Goal: Task Accomplishment & Management: Use online tool/utility

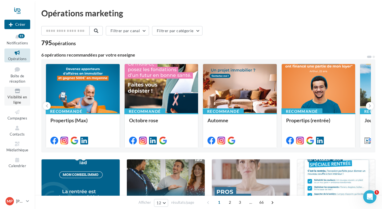
click at [18, 89] on icon at bounding box center [17, 91] width 22 height 6
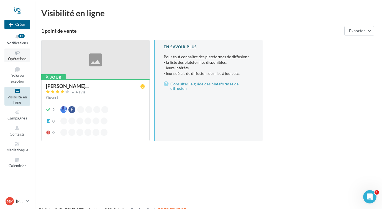
click at [18, 55] on icon at bounding box center [17, 53] width 22 height 6
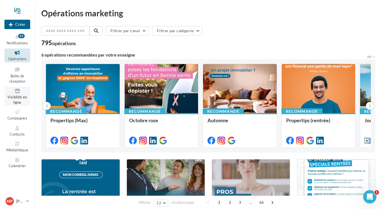
click at [15, 94] on icon at bounding box center [17, 91] width 22 height 6
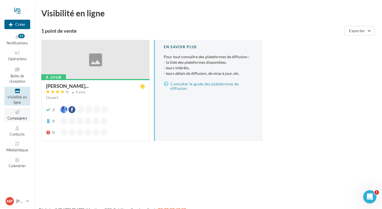
click at [13, 115] on link "Campagnes" at bounding box center [17, 115] width 26 height 14
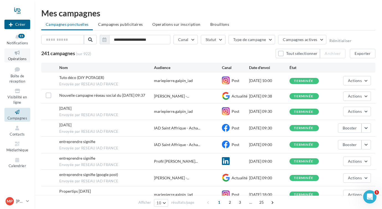
click at [16, 58] on span "Opérations" at bounding box center [17, 58] width 19 height 4
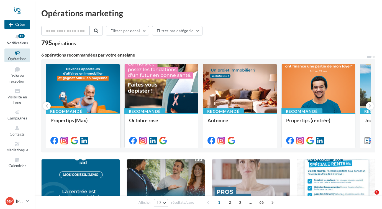
click at [80, 97] on div at bounding box center [83, 89] width 74 height 50
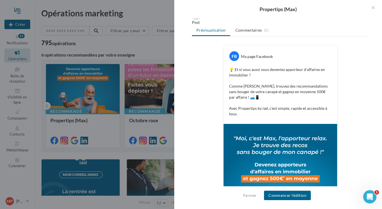
scroll to position [75, 0]
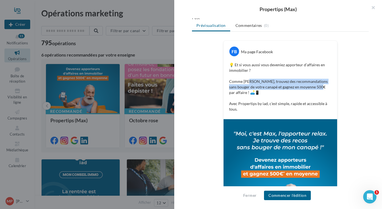
drag, startPoint x: 313, startPoint y: 86, endPoint x: 250, endPoint y: 84, distance: 62.6
click at [250, 84] on p "💡 Et si vous aussi vous deveniez apporteur d’affaires en immobilier ? Comme Max…" at bounding box center [280, 87] width 102 height 50
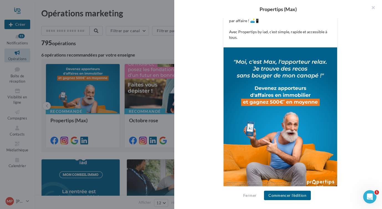
scroll to position [146, 0]
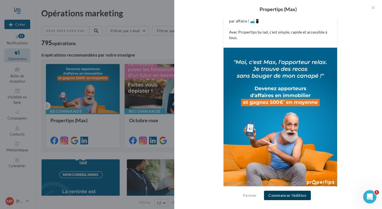
click at [295, 199] on button "Commencer l'édition" at bounding box center [287, 194] width 47 height 9
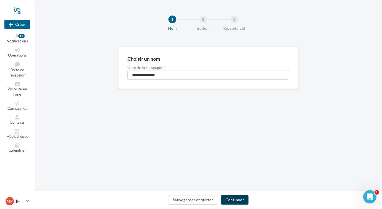
click at [235, 199] on button "Continuer" at bounding box center [234, 199] width 27 height 9
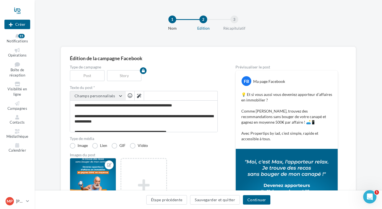
click at [118, 96] on button "Champs personnalisés" at bounding box center [97, 95] width 55 height 9
click at [175, 78] on div "Type de campagne Post Story" at bounding box center [144, 73] width 148 height 16
drag, startPoint x: 142, startPoint y: 119, endPoint x: 59, endPoint y: 118, distance: 83.3
click at [59, 118] on div "Édition de la campagne Facebook Type de campagne Post Story Texte du post * Cha…" at bounding box center [208, 180] width 347 height 268
type textarea "**********"
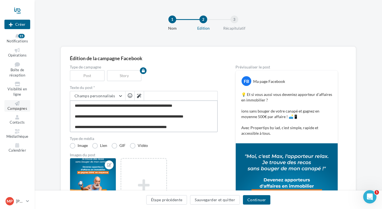
type textarea "**********"
click at [20, 106] on span "Campagnes" at bounding box center [17, 108] width 20 height 4
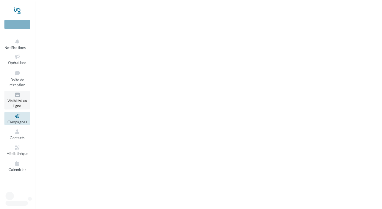
click at [17, 102] on span "Visibilité en ligne" at bounding box center [16, 104] width 19 height 10
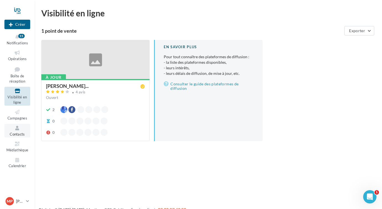
click at [18, 130] on icon at bounding box center [17, 128] width 22 height 6
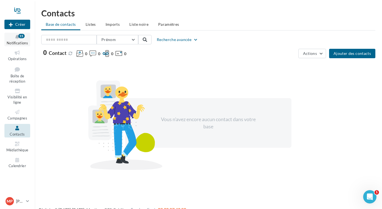
click at [21, 36] on div "15" at bounding box center [21, 36] width 6 height 4
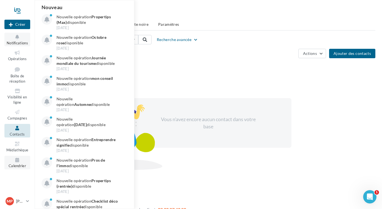
click at [17, 165] on span "Calendrier" at bounding box center [17, 166] width 17 height 4
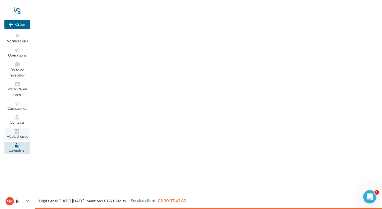
click at [18, 132] on icon at bounding box center [17, 131] width 22 height 4
click at [18, 134] on span "Médiathèque" at bounding box center [17, 136] width 22 height 4
